Goal: Task Accomplishment & Management: Manage account settings

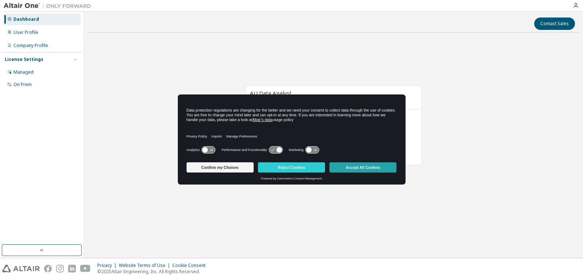
click at [355, 164] on button "Accept All Cookies" at bounding box center [362, 167] width 67 height 10
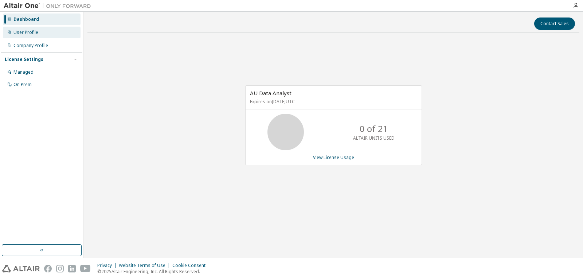
click at [33, 32] on div "User Profile" at bounding box center [25, 33] width 25 height 6
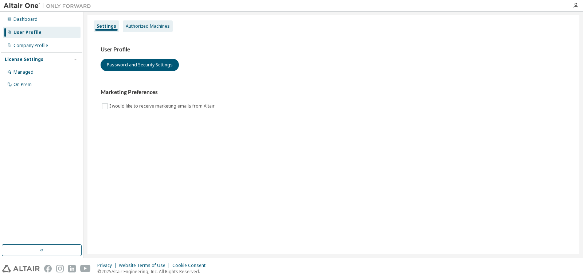
click at [147, 29] on div "Authorized Machines" at bounding box center [148, 26] width 50 height 12
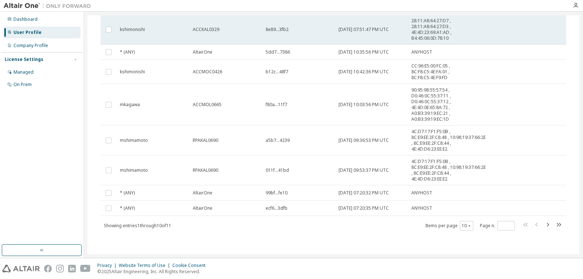
scroll to position [113, 0]
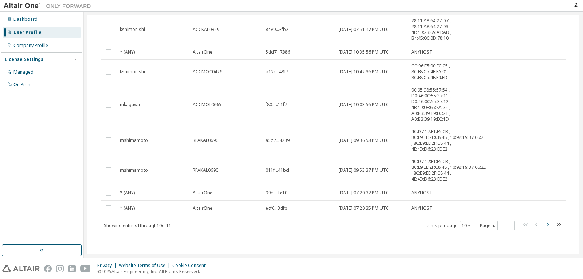
click at [544, 224] on icon "button" at bounding box center [547, 224] width 9 height 9
type input "*"
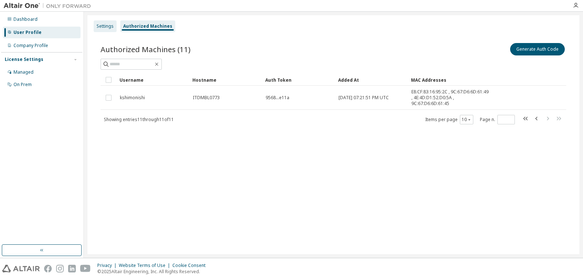
click at [101, 22] on div "Settings" at bounding box center [105, 26] width 23 height 12
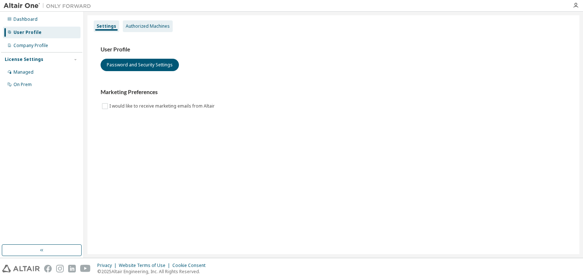
click at [125, 22] on div "Authorized Machines" at bounding box center [148, 26] width 50 height 12
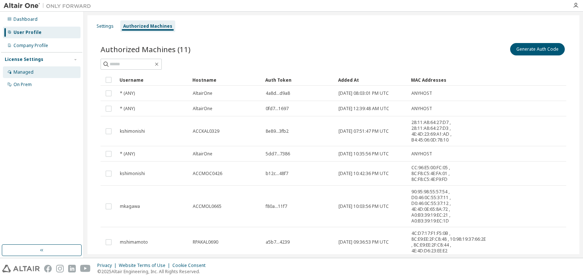
click at [52, 71] on div "Managed" at bounding box center [42, 72] width 78 height 12
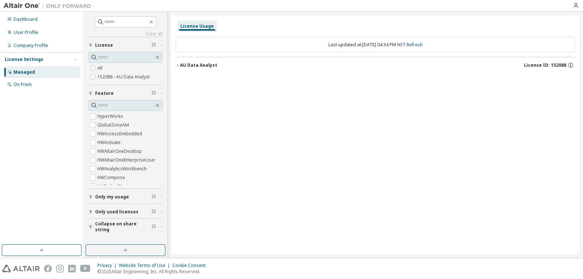
click at [243, 203] on div "License Usage Last updated at: Tue 2025-10-07 04:34 PM HST Refresh AU Data Anal…" at bounding box center [375, 134] width 408 height 239
click at [128, 214] on span "Only used licenses" at bounding box center [116, 212] width 43 height 6
click at [29, 85] on div "On Prem" at bounding box center [22, 85] width 18 height 6
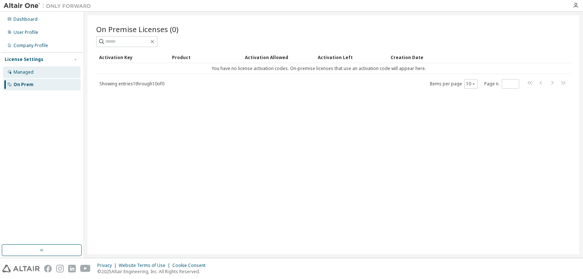
click at [37, 72] on div "Managed" at bounding box center [42, 72] width 78 height 12
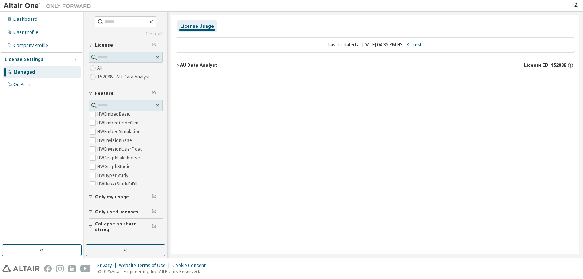
scroll to position [68, 0]
click at [121, 82] on div "All 152088 - AU Data Analyst" at bounding box center [126, 68] width 74 height 33
click at [115, 77] on label "152088 - AU Data Analyst" at bounding box center [124, 77] width 54 height 9
click at [101, 71] on label "All" at bounding box center [100, 68] width 7 height 9
click at [576, 8] on icon "button" at bounding box center [576, 6] width 6 height 6
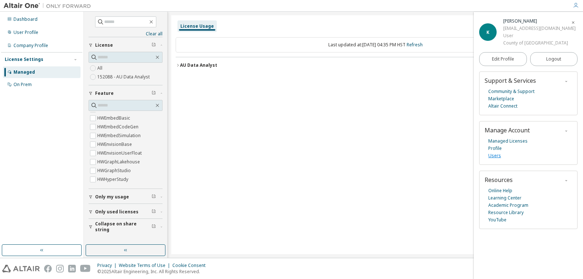
click at [495, 156] on link "Users" at bounding box center [494, 155] width 13 height 7
click at [494, 148] on link "Profile" at bounding box center [494, 148] width 13 height 7
click at [127, 249] on icon "button" at bounding box center [126, 250] width 6 height 6
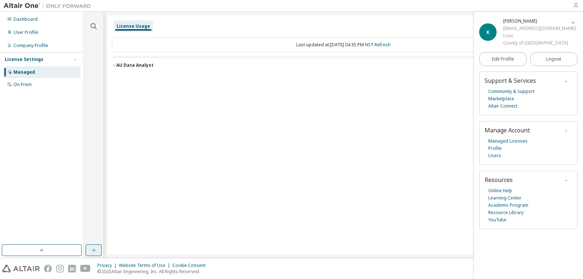
click at [96, 250] on icon "button" at bounding box center [94, 250] width 6 height 6
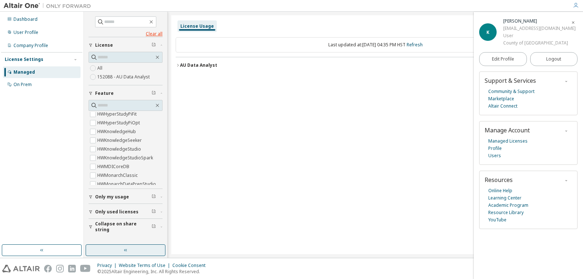
click at [153, 31] on link "Clear all" at bounding box center [126, 34] width 74 height 6
click at [39, 35] on div "User Profile" at bounding box center [42, 33] width 78 height 12
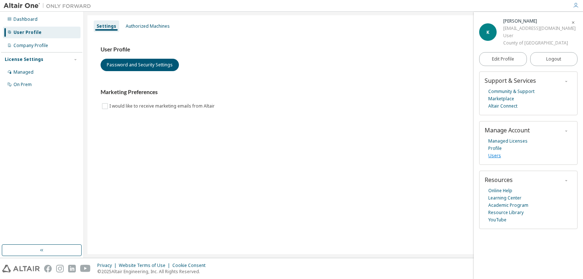
click at [499, 156] on link "Users" at bounding box center [494, 155] width 13 height 7
click at [517, 140] on link "Managed Licenses" at bounding box center [507, 140] width 39 height 7
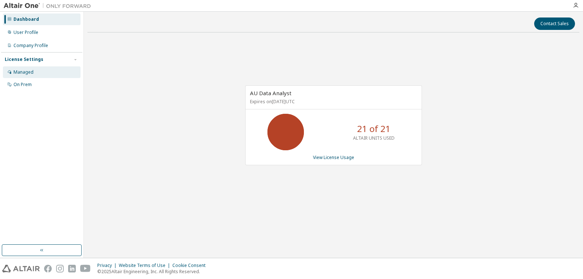
click at [34, 71] on div "Managed" at bounding box center [42, 72] width 78 height 12
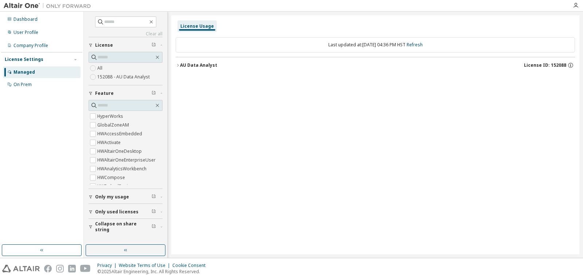
click at [29, 61] on div "License Settings" at bounding box center [24, 59] width 39 height 6
click at [29, 36] on div "User Profile" at bounding box center [42, 33] width 78 height 12
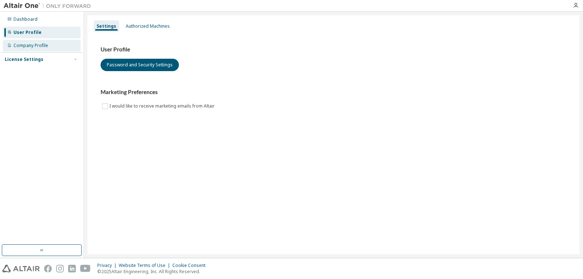
click at [35, 43] on div "Company Profile" at bounding box center [30, 46] width 35 height 6
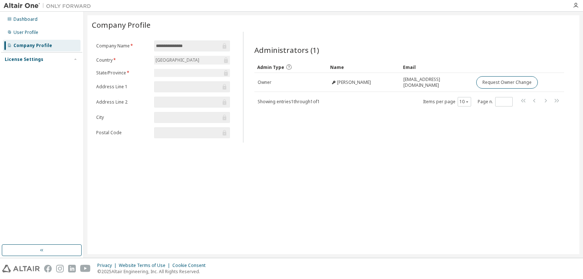
click at [35, 59] on div "License Settings" at bounding box center [24, 59] width 39 height 6
click at [32, 73] on div "Managed" at bounding box center [23, 72] width 20 height 6
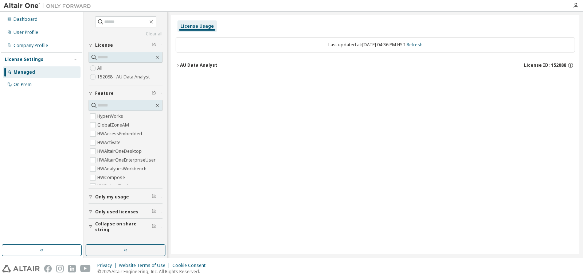
click at [121, 210] on span "Only used licenses" at bounding box center [116, 212] width 43 height 6
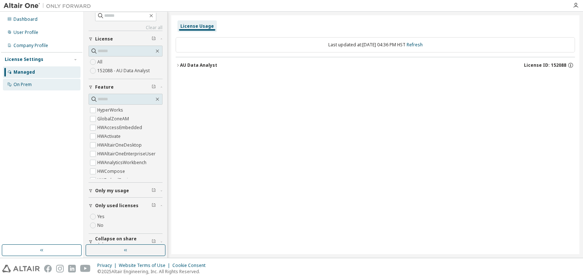
click at [29, 83] on div "On Prem" at bounding box center [22, 85] width 18 height 6
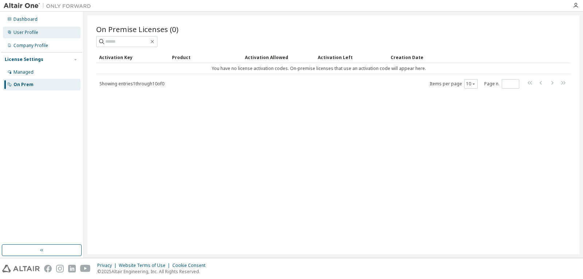
click at [32, 31] on div "User Profile" at bounding box center [25, 33] width 25 height 6
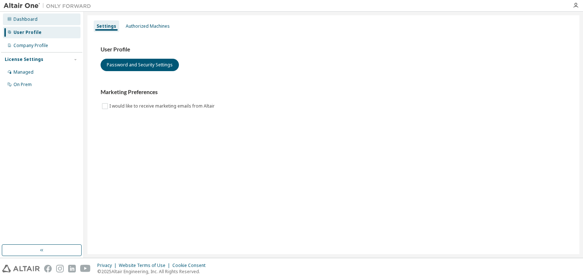
click at [31, 20] on div "Dashboard" at bounding box center [25, 19] width 24 height 6
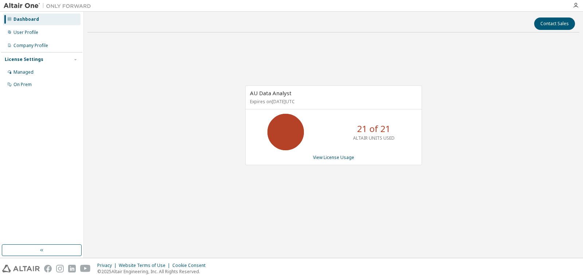
click at [579, 5] on div at bounding box center [575, 6] width 15 height 6
click at [574, 5] on icon "button" at bounding box center [576, 6] width 6 height 6
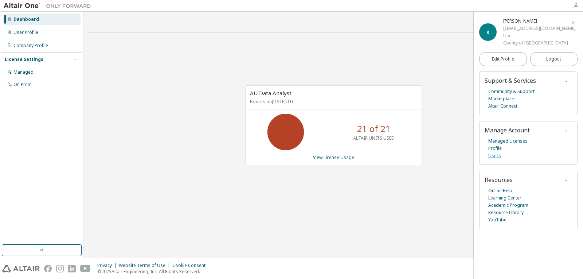
click at [494, 156] on link "Users" at bounding box center [494, 155] width 13 height 7
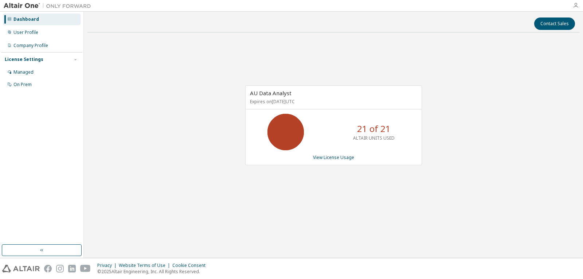
click at [573, 8] on icon "button" at bounding box center [576, 6] width 6 height 6
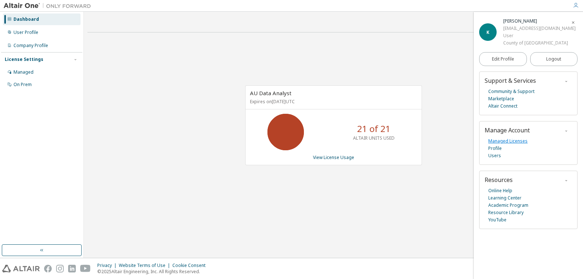
click at [517, 141] on link "Managed Licenses" at bounding box center [507, 140] width 39 height 7
click at [515, 141] on link "Managed Licenses" at bounding box center [507, 140] width 39 height 7
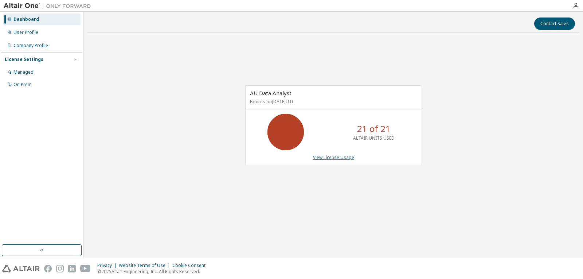
click at [340, 154] on link "View License Usage" at bounding box center [333, 157] width 41 height 6
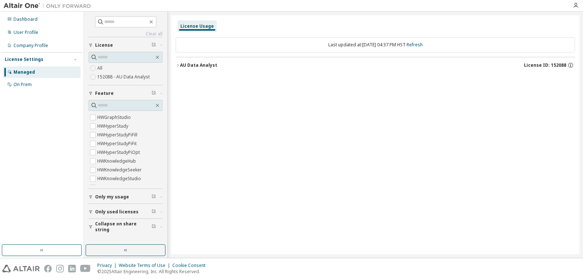
scroll to position [182, 0]
click at [107, 145] on label "HWMonarchClassic" at bounding box center [118, 144] width 42 height 9
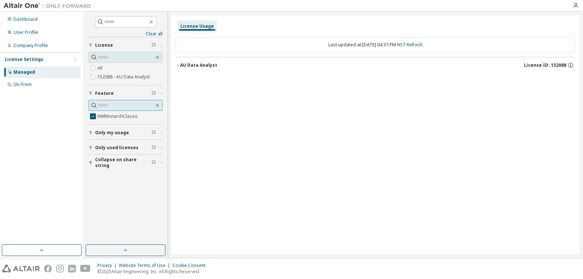
click at [158, 106] on icon "button" at bounding box center [157, 105] width 3 height 3
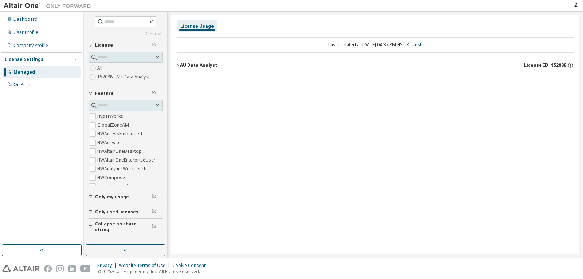
click at [112, 78] on label "152088 - AU Data Analyst" at bounding box center [124, 77] width 54 height 9
click at [543, 65] on span "License ID: 152088" at bounding box center [545, 65] width 42 height 6
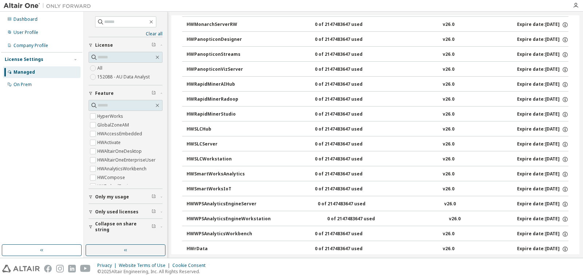
scroll to position [503, 0]
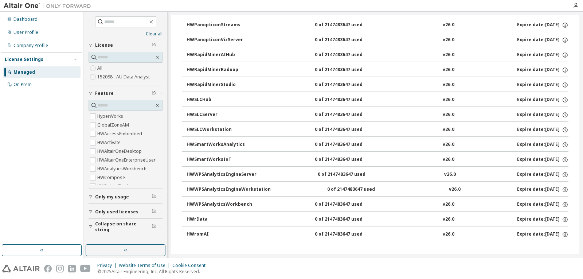
click at [117, 208] on button "Only used licenses" at bounding box center [126, 212] width 74 height 16
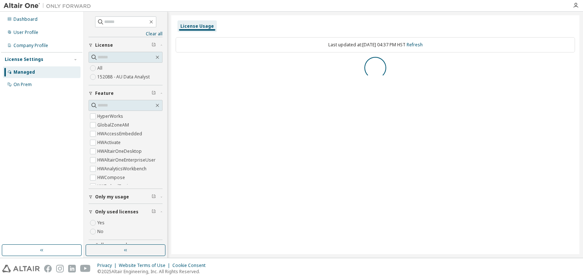
scroll to position [0, 0]
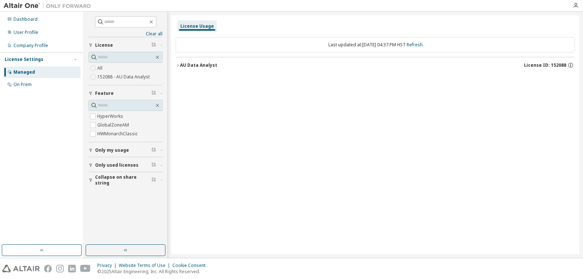
click at [183, 68] on div "AU Data Analyst License ID: 152088" at bounding box center [377, 65] width 395 height 7
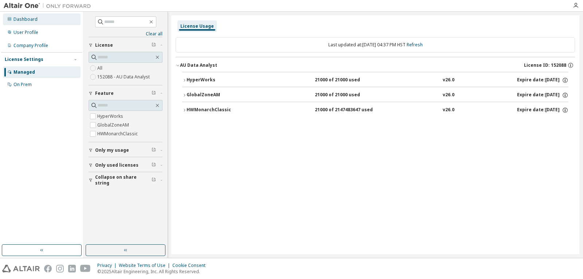
click at [24, 18] on div "Dashboard" at bounding box center [25, 19] width 24 height 6
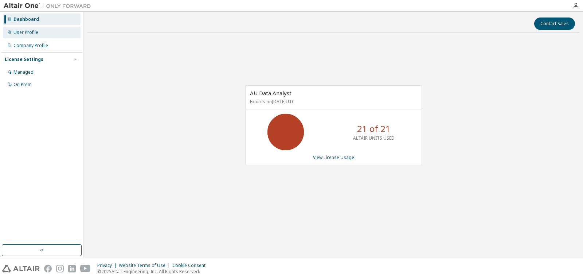
click at [30, 32] on div "User Profile" at bounding box center [25, 33] width 25 height 6
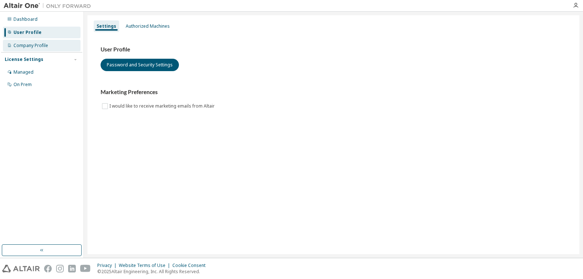
click at [35, 43] on div "Company Profile" at bounding box center [30, 46] width 35 height 6
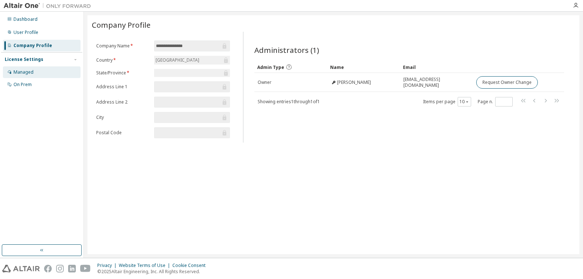
click at [32, 71] on div "Managed" at bounding box center [23, 72] width 20 height 6
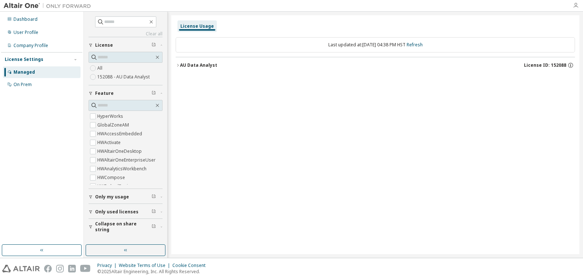
click at [575, 7] on icon "button" at bounding box center [576, 6] width 6 height 6
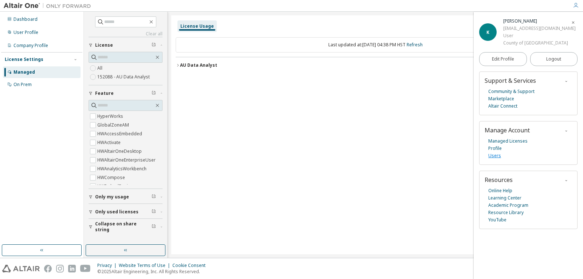
click at [497, 156] on link "Users" at bounding box center [494, 155] width 13 height 7
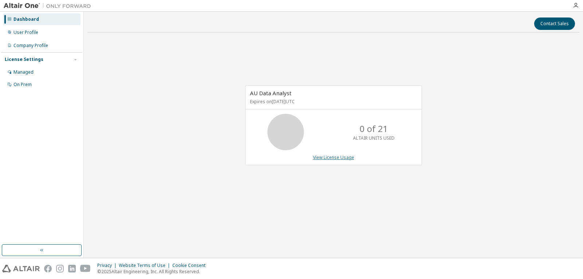
click at [335, 154] on link "View License Usage" at bounding box center [333, 157] width 41 height 6
click at [576, 6] on icon "button" at bounding box center [576, 6] width 6 height 6
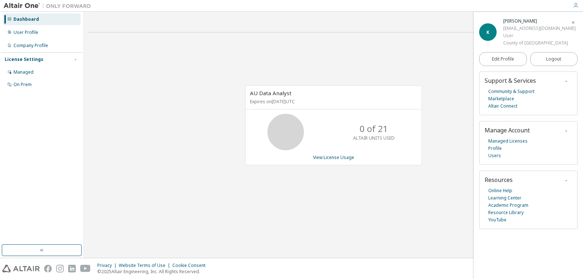
click at [34, 7] on img at bounding box center [49, 5] width 91 height 7
click at [31, 7] on img at bounding box center [49, 5] width 91 height 7
click at [17, 32] on div "User Profile" at bounding box center [25, 33] width 25 height 6
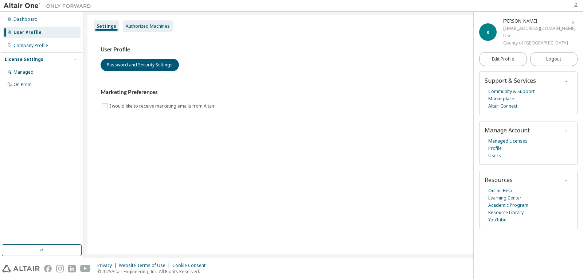
click at [145, 28] on div "Authorized Machines" at bounding box center [148, 26] width 44 height 6
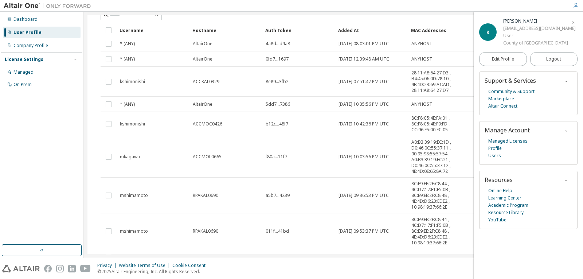
scroll to position [40, 0]
